Goal: Transaction & Acquisition: Purchase product/service

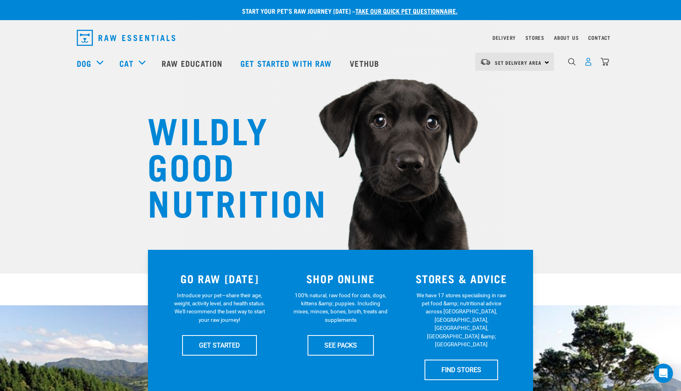
click at [591, 65] on img "dropdown navigation" at bounding box center [588, 62] width 8 height 8
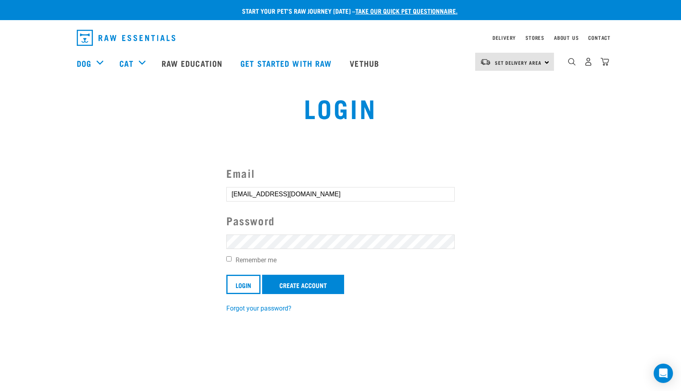
click at [244, 283] on input "Login" at bounding box center [243, 284] width 34 height 19
click at [248, 280] on input "Login" at bounding box center [243, 284] width 34 height 19
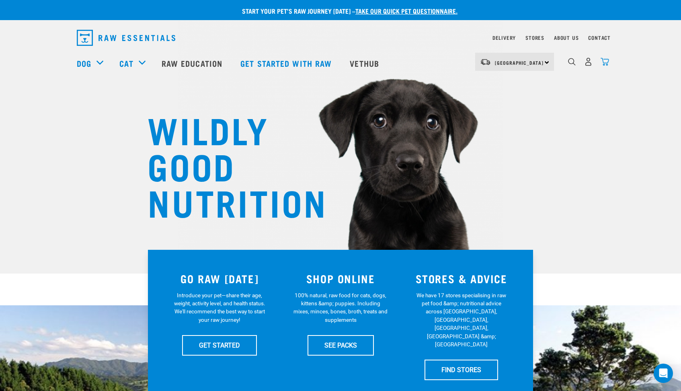
click at [607, 60] on img "dropdown navigation" at bounding box center [605, 62] width 8 height 8
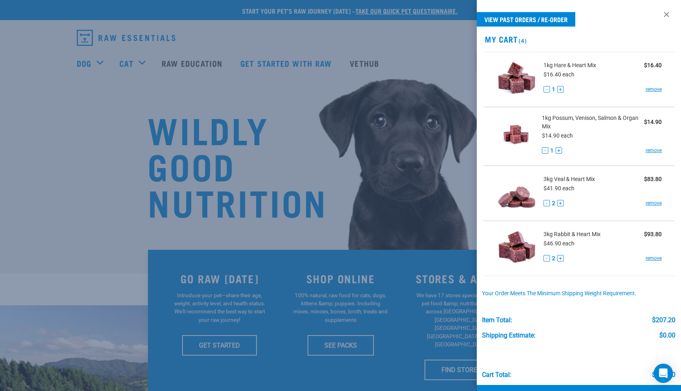
click at [547, 204] on button "-" at bounding box center [547, 203] width 6 height 6
click at [547, 260] on button "-" at bounding box center [547, 258] width 6 height 6
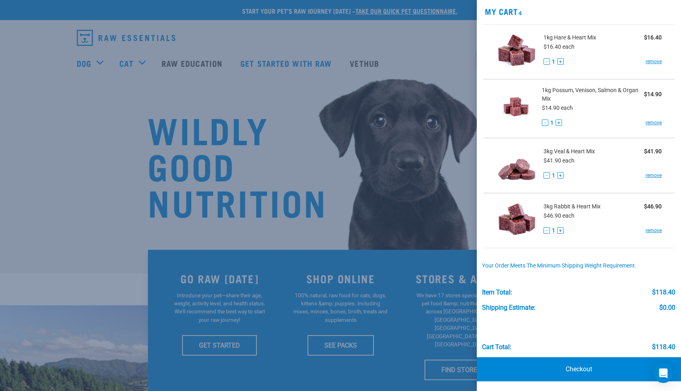
scroll to position [27, 0]
click at [548, 368] on link "Checkout" at bounding box center [579, 369] width 204 height 24
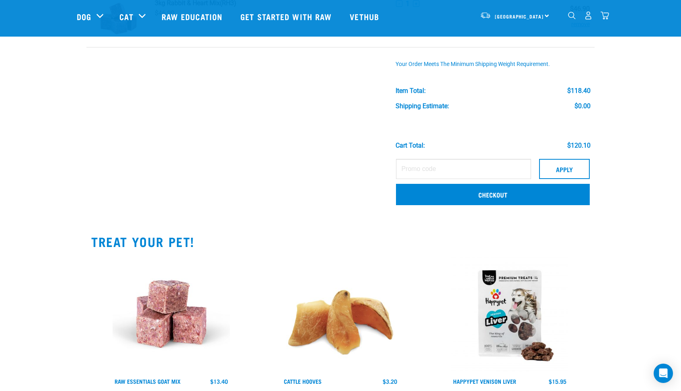
scroll to position [270, 0]
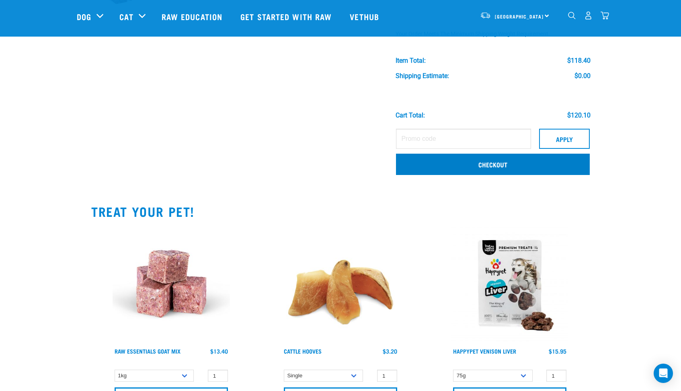
click at [401, 168] on link "Checkout" at bounding box center [493, 164] width 194 height 21
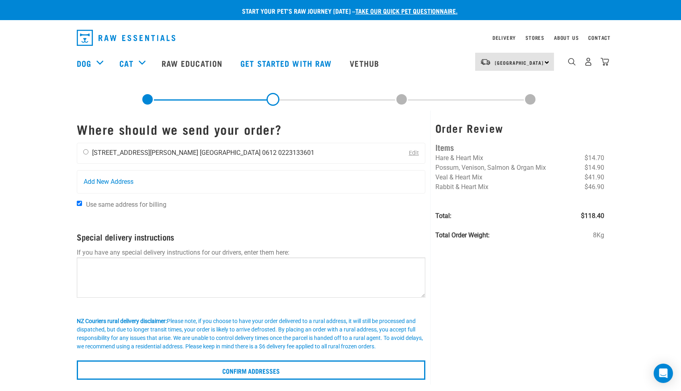
click at [149, 154] on ul "Jona Stevenson 51 Wilsher Crescent Auckland 0612 0223133601" at bounding box center [203, 153] width 222 height 8
click at [86, 154] on input "radio" at bounding box center [85, 151] width 5 height 5
radio input "true"
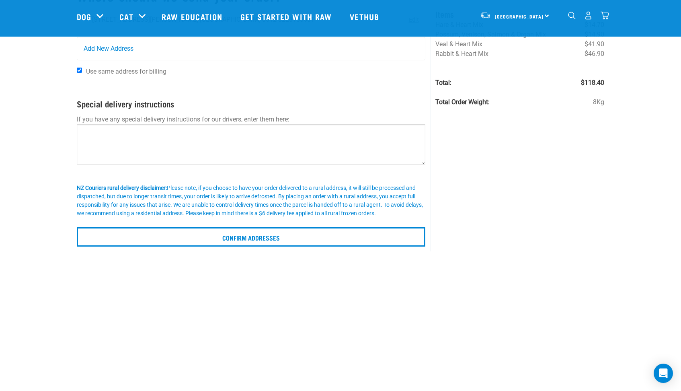
scroll to position [92, 0]
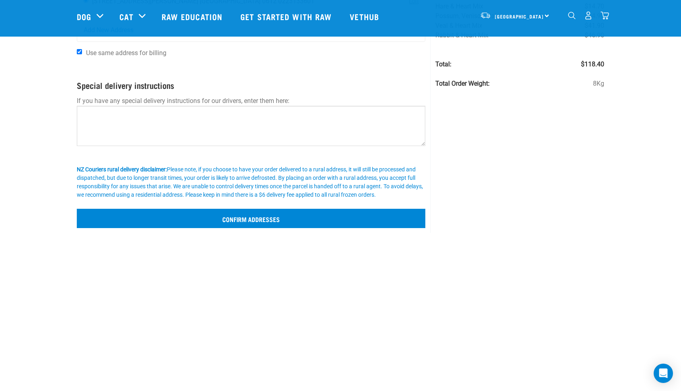
click at [171, 217] on input "Confirm addresses" at bounding box center [251, 218] width 349 height 19
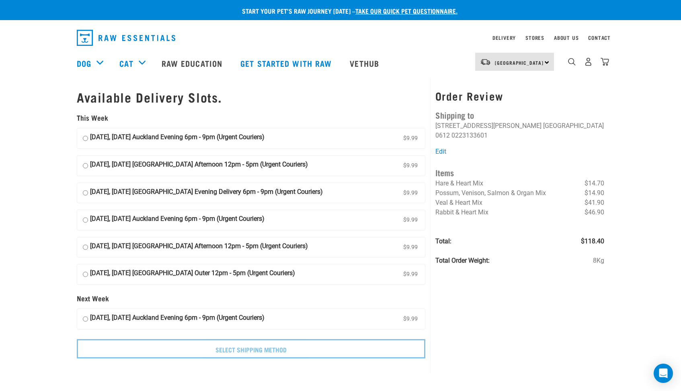
click at [148, 188] on strong "04 September, Thursday Auckland Evening Delivery 6pm - 9pm (Urgent Couriers)" at bounding box center [206, 193] width 233 height 12
click at [88, 188] on input "04 September, Thursday Auckland Evening Delivery 6pm - 9pm (Urgent Couriers) $9…" at bounding box center [85, 193] width 5 height 12
radio input "true"
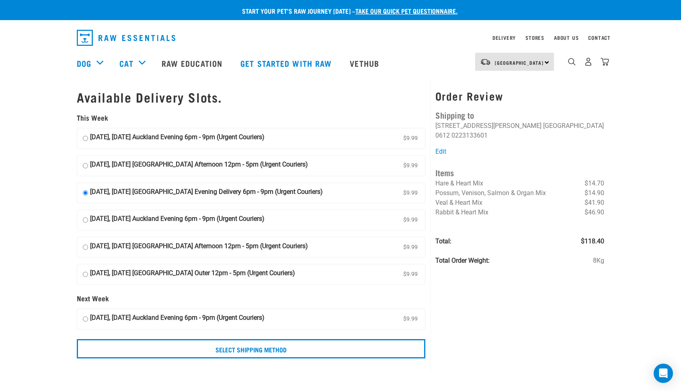
click at [155, 244] on strong "06 September, Saturday Auckland Afternoon 12pm - 5pm (Urgent Couriers)" at bounding box center [199, 247] width 218 height 12
click at [88, 244] on input "06 September, Saturday Auckland Afternoon 12pm - 5pm (Urgent Couriers) $9.99" at bounding box center [85, 247] width 5 height 12
radio input "true"
click at [147, 219] on strong "05 September, Friday Auckland Evening 6pm - 9pm (Urgent Couriers)" at bounding box center [177, 220] width 175 height 12
click at [88, 219] on input "05 September, Friday Auckland Evening 6pm - 9pm (Urgent Couriers) $9.99" at bounding box center [85, 220] width 5 height 12
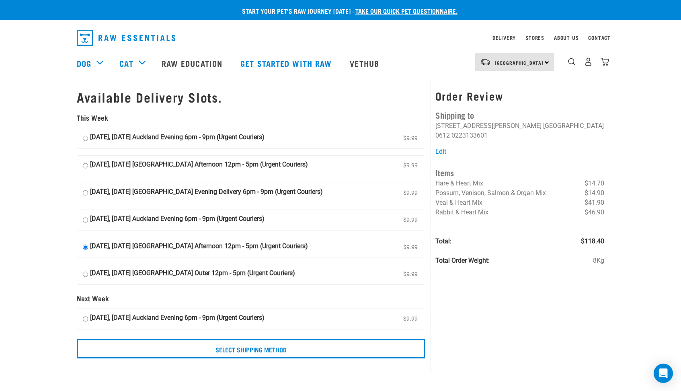
radio input "true"
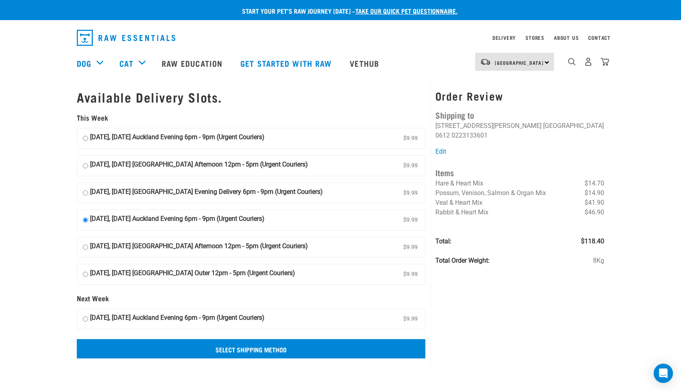
click at [246, 343] on input "Select Shipping Method" at bounding box center [251, 348] width 349 height 19
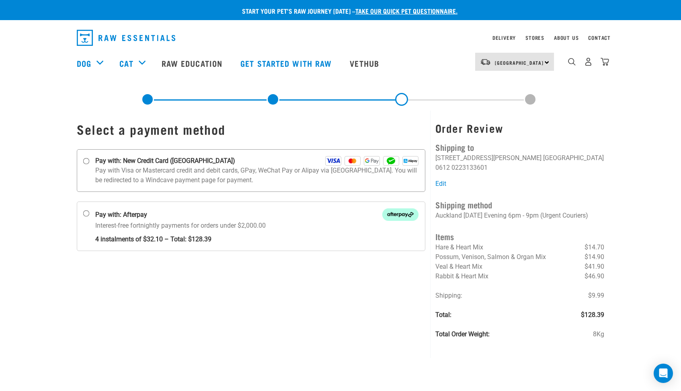
click at [155, 149] on label "Pay with: New Credit Card ([GEOGRAPHIC_DATA])" at bounding box center [251, 170] width 349 height 43
click at [90, 158] on input "Pay with: New Credit Card ([GEOGRAPHIC_DATA])" at bounding box center [86, 161] width 6 height 6
radio input "true"
click at [152, 162] on strong "Pay with: New Credit Card ([GEOGRAPHIC_DATA])" at bounding box center [165, 161] width 140 height 10
click at [90, 162] on input "Pay with: New Credit Card ([GEOGRAPHIC_DATA])" at bounding box center [86, 161] width 6 height 6
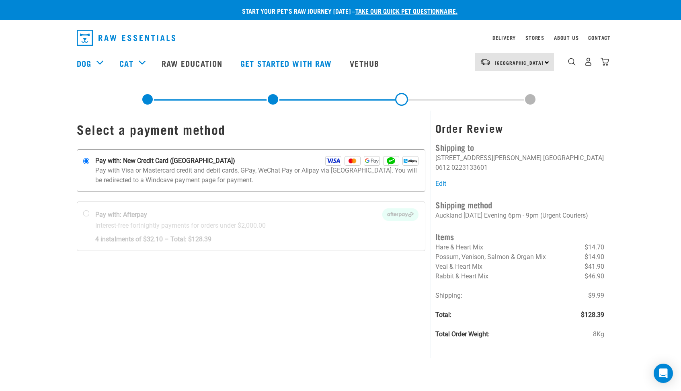
click at [86, 161] on input "Pay with: New Credit Card ([GEOGRAPHIC_DATA])" at bounding box center [86, 161] width 6 height 6
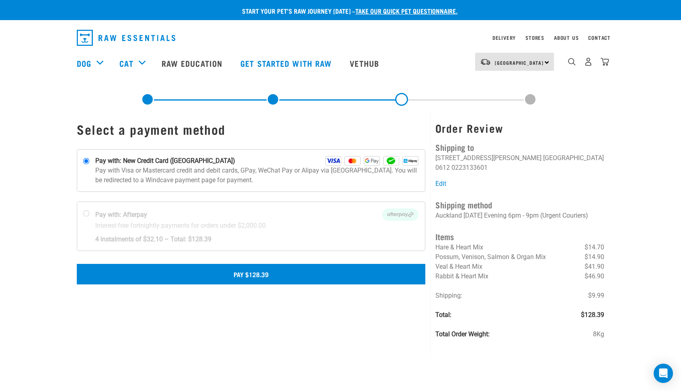
click at [220, 272] on button "Pay $128.39" at bounding box center [251, 274] width 349 height 20
click at [278, 278] on button "Pay $128.39" at bounding box center [251, 274] width 349 height 20
